Goal: Transaction & Acquisition: Purchase product/service

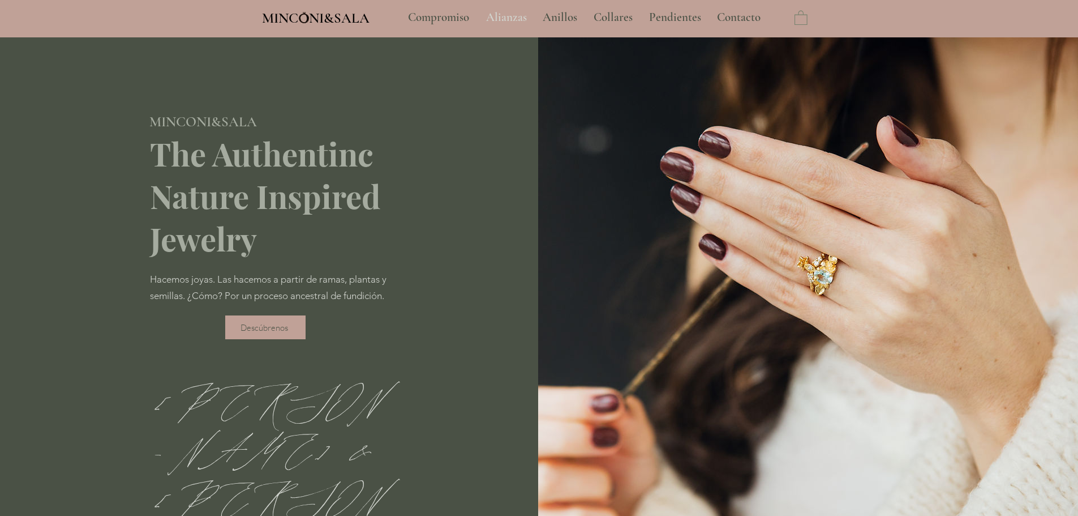
click at [513, 15] on p "Alianzas" at bounding box center [507, 17] width 52 height 28
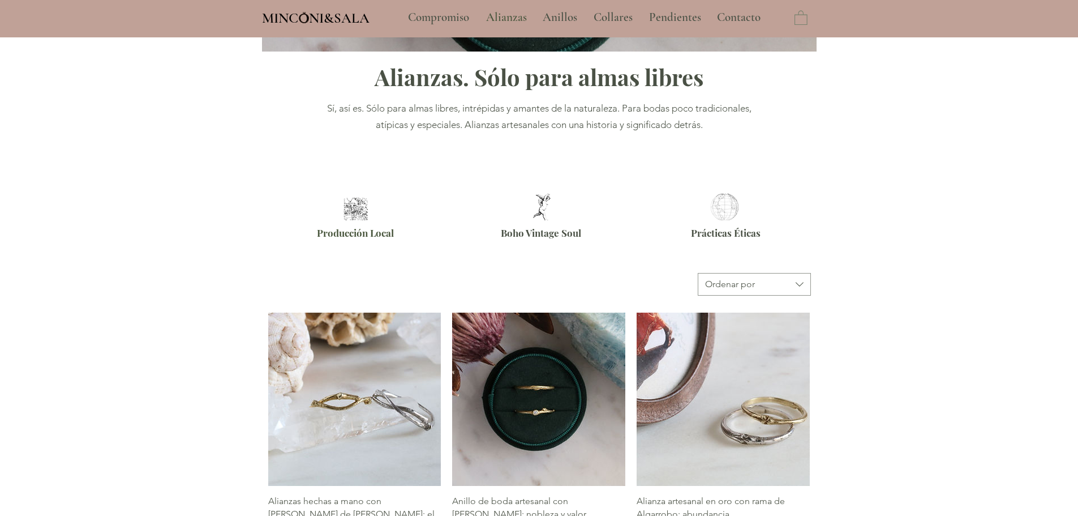
scroll to position [340, 0]
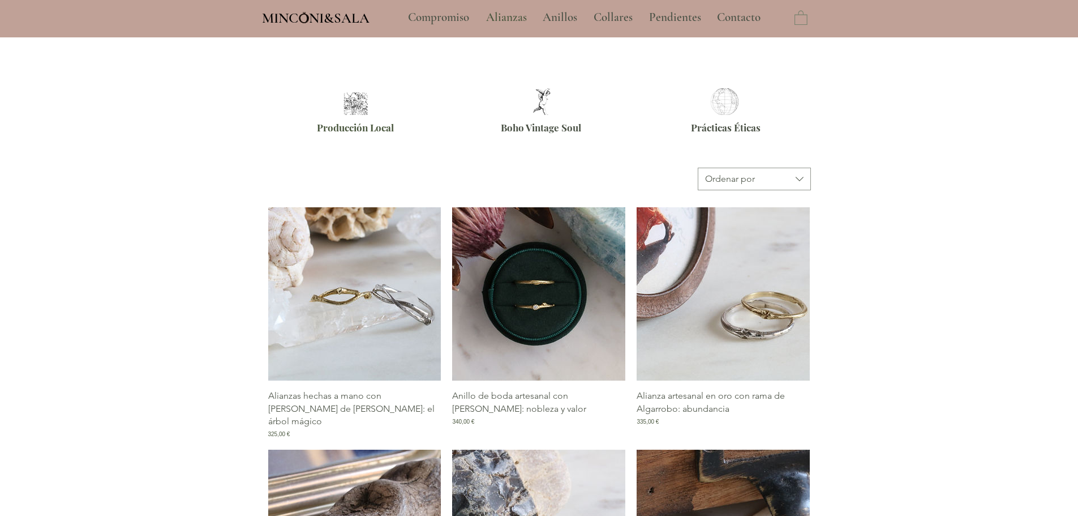
type input "**********"
select select "**********"
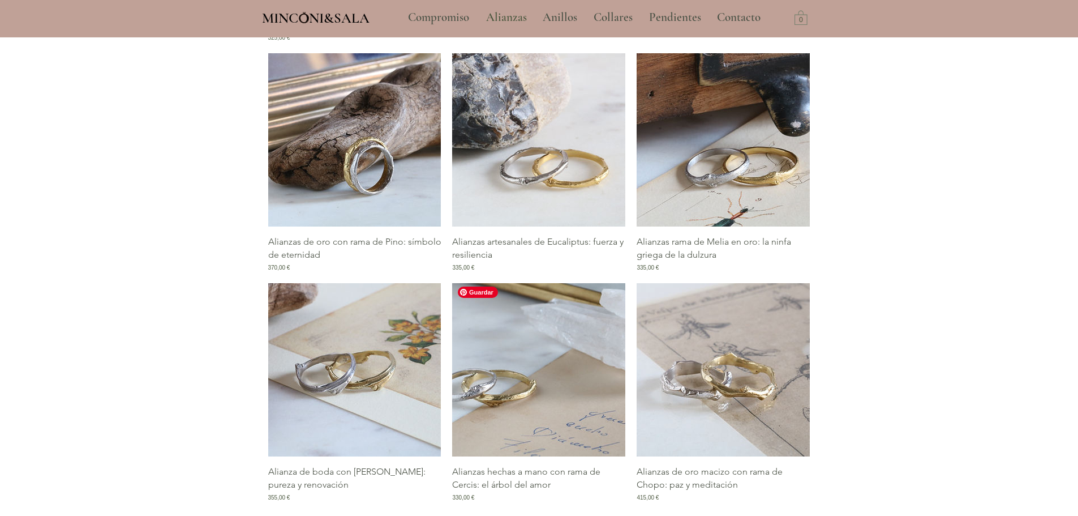
scroll to position [906, 0]
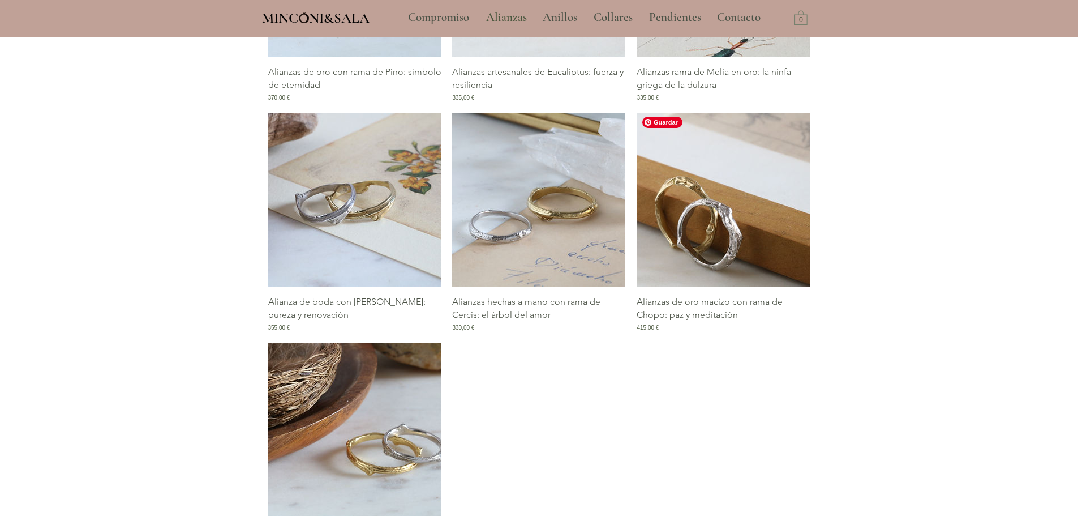
click at [683, 239] on img "Galería de Alianzas de oro macizo con rama de Chopo: paz y meditación" at bounding box center [723, 199] width 173 height 173
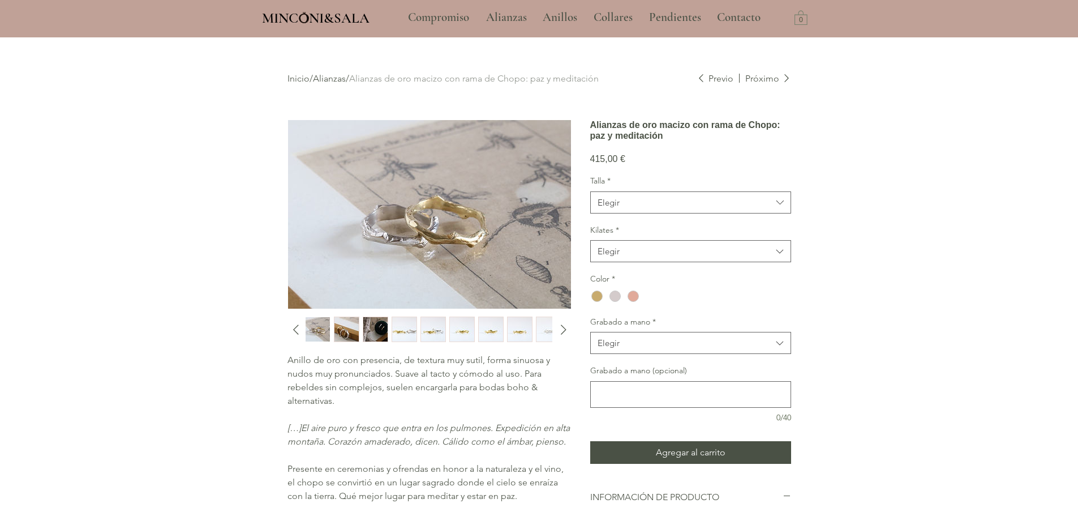
click at [308, 334] on img "1 / 10" at bounding box center [318, 329] width 24 height 24
click at [334, 334] on img "2 / 10" at bounding box center [346, 329] width 24 height 24
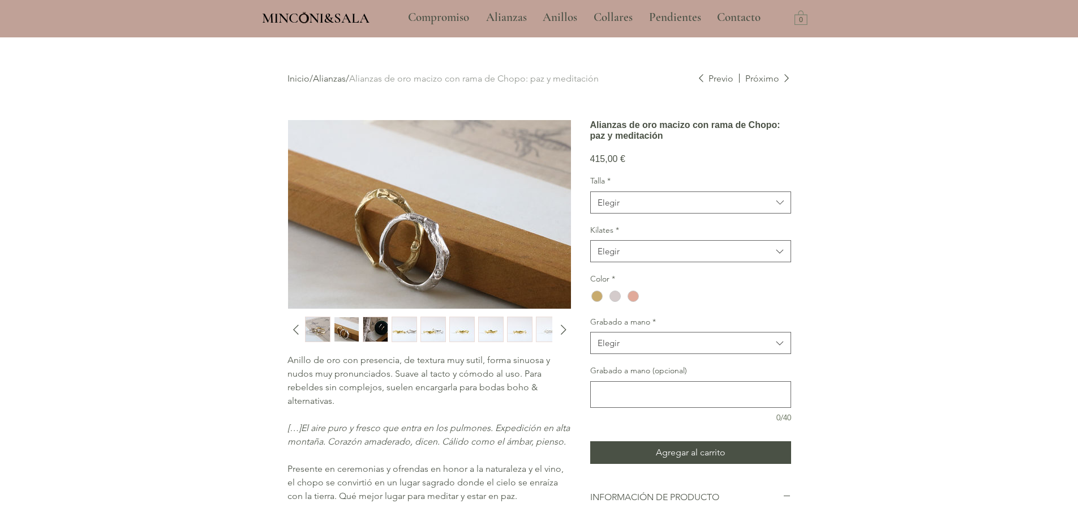
click at [371, 338] on img "3 / 10" at bounding box center [375, 329] width 24 height 24
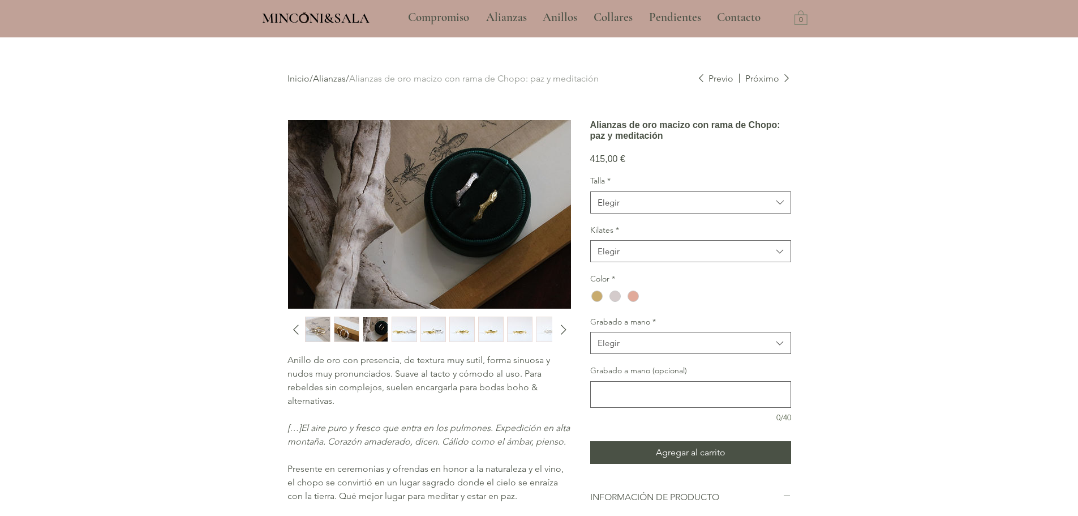
click at [396, 336] on img "4 / 10" at bounding box center [404, 329] width 24 height 24
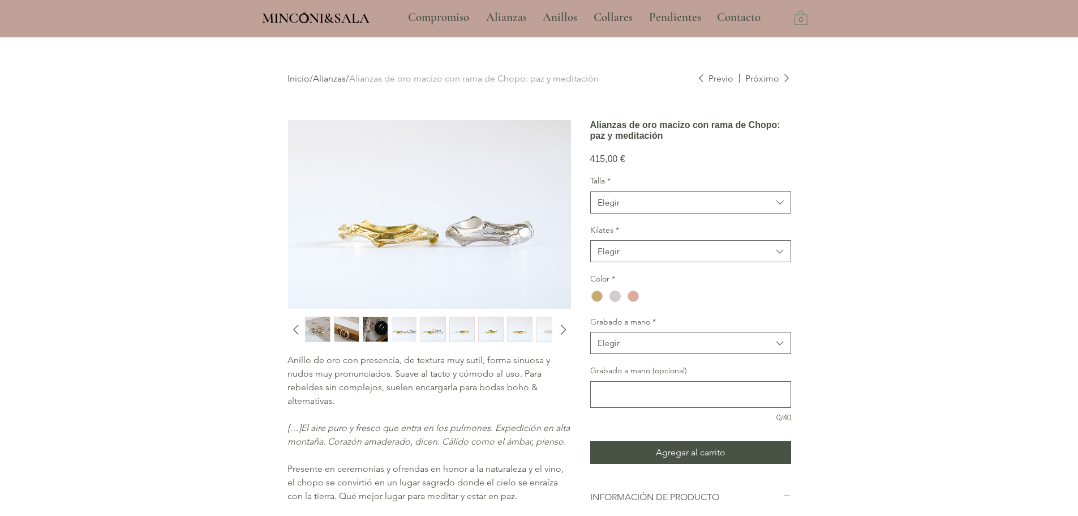
click at [436, 334] on img "5 / 10" at bounding box center [433, 329] width 24 height 24
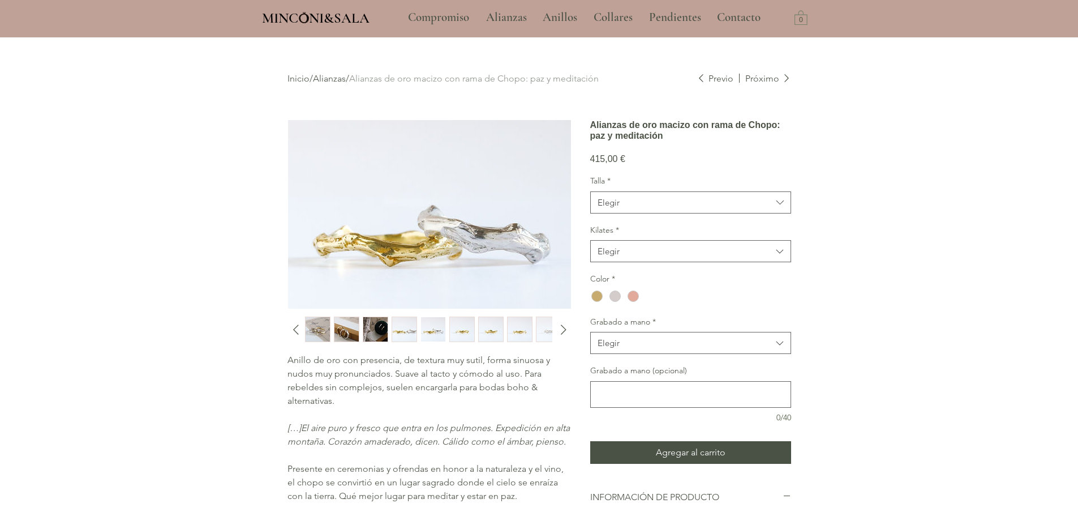
click at [473, 334] on img "6 / 10" at bounding box center [462, 329] width 24 height 24
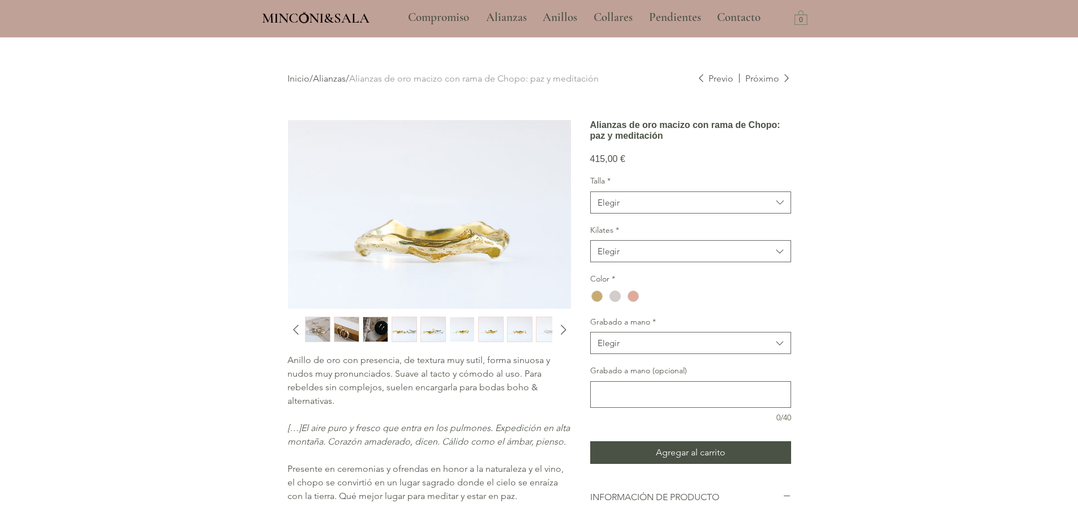
click at [498, 337] on img "7 / 10" at bounding box center [491, 329] width 24 height 24
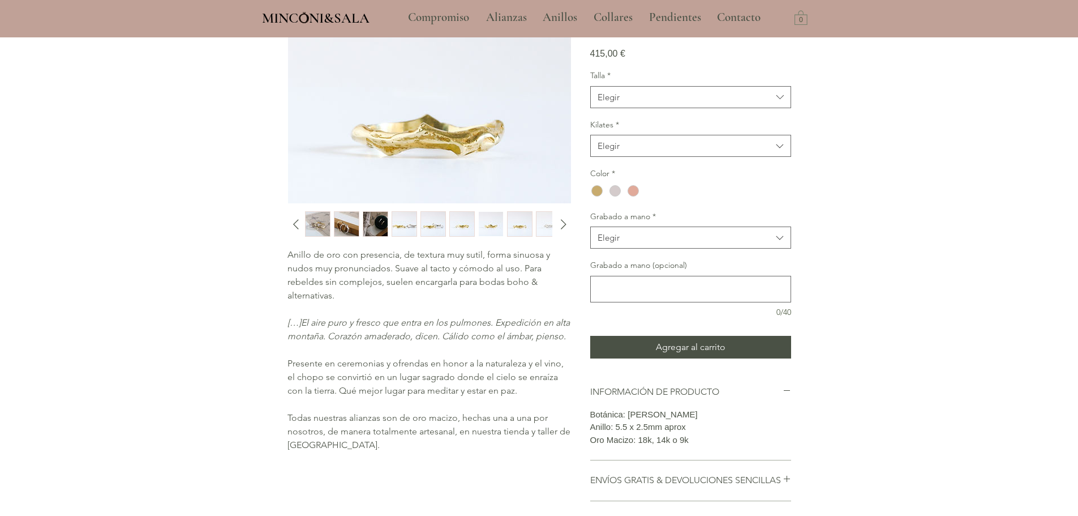
scroll to position [396, 0]
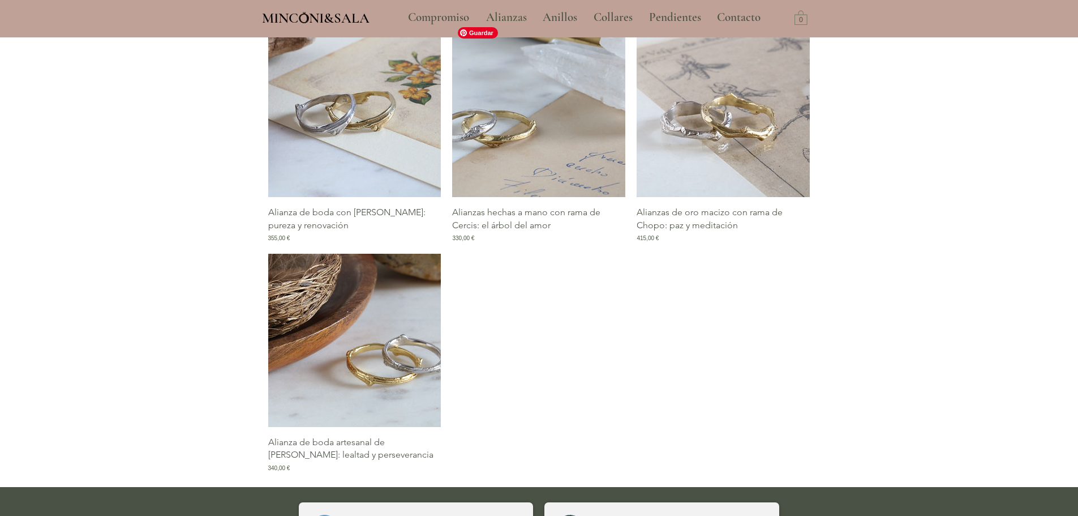
scroll to position [1040, 0]
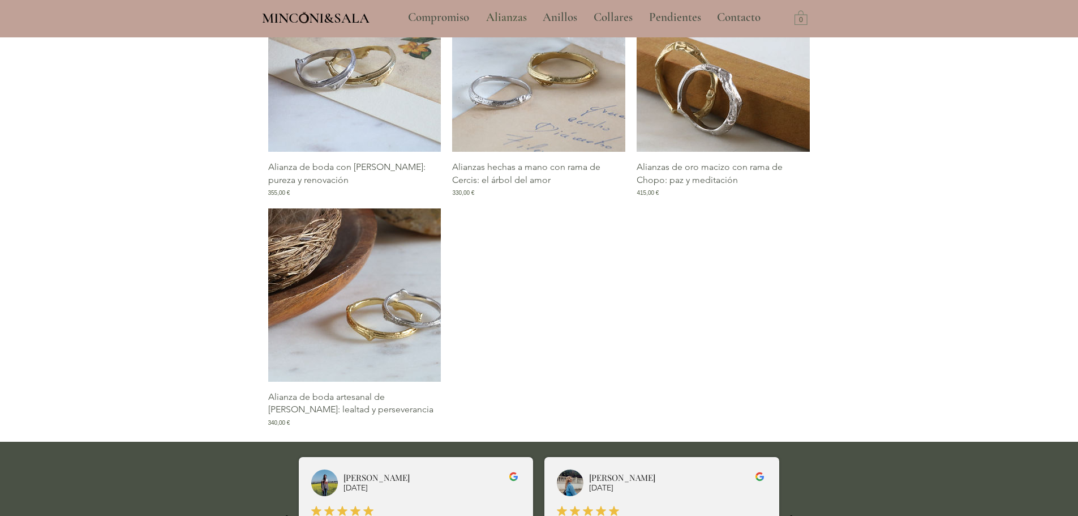
click at [722, 122] on img "Galería de Alianzas de oro macizo con rama de Chopo: paz y meditación" at bounding box center [723, 64] width 173 height 173
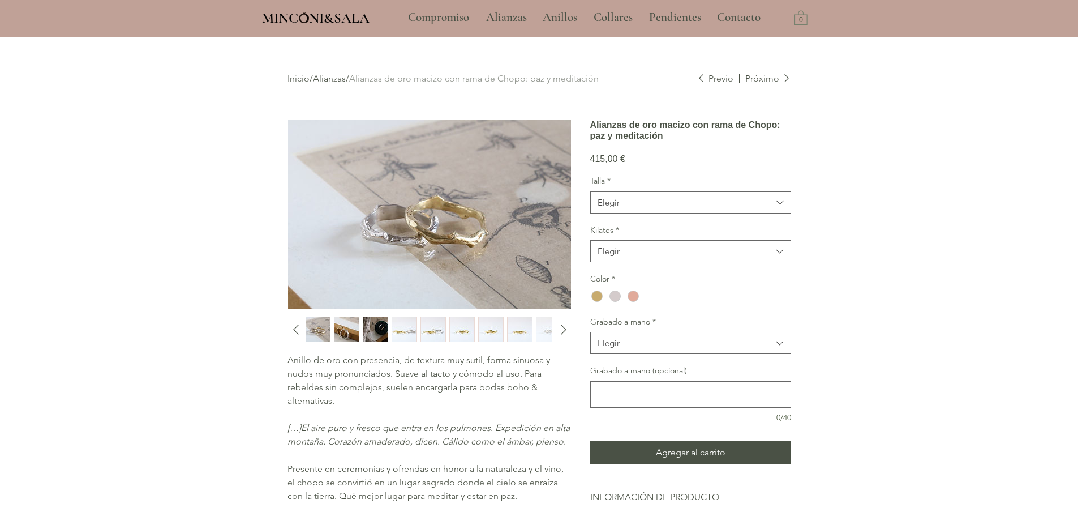
click at [351, 329] on img "2 / 10" at bounding box center [346, 329] width 24 height 24
